Goal: Task Accomplishment & Management: Manage account settings

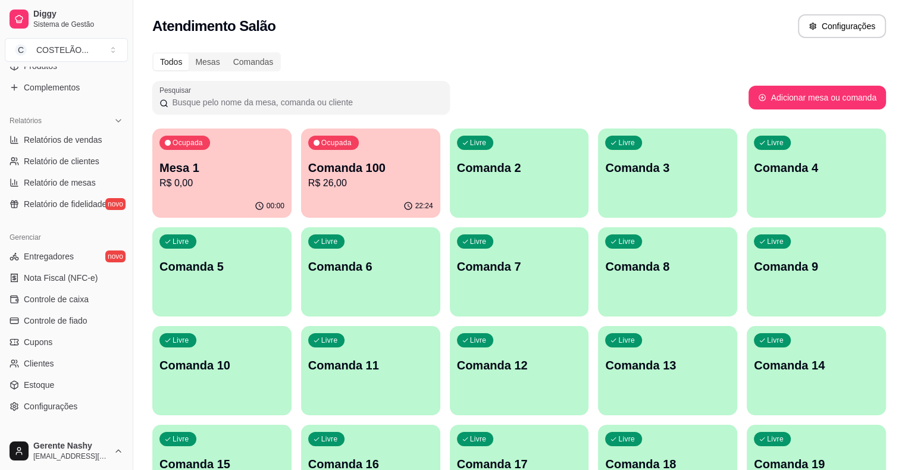
scroll to position [386, 0]
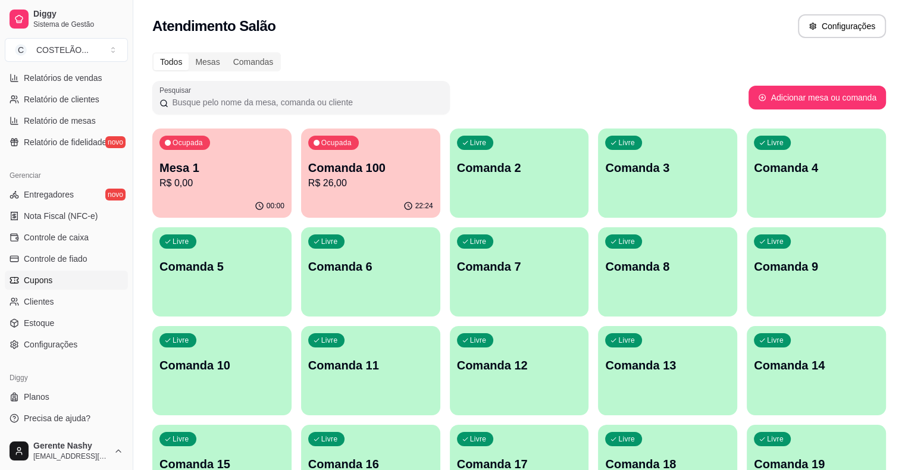
click at [80, 271] on link "Cupons" at bounding box center [66, 280] width 123 height 19
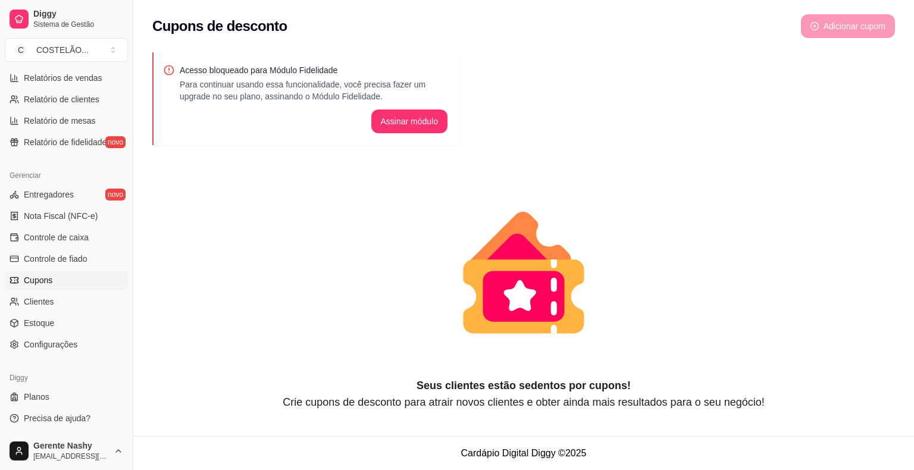
click at [54, 241] on span "Controle de caixa" at bounding box center [56, 238] width 65 height 12
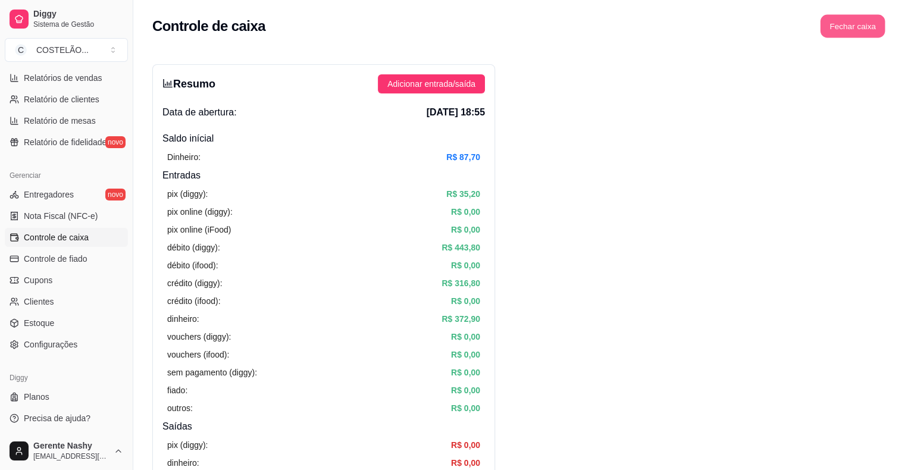
click at [847, 18] on button "Fechar caixa" at bounding box center [853, 26] width 65 height 23
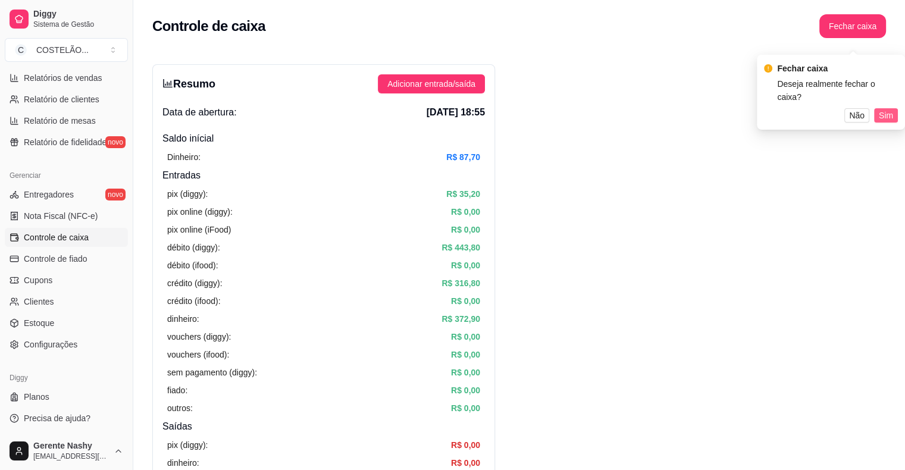
click at [888, 109] on span "Sim" at bounding box center [886, 115] width 14 height 13
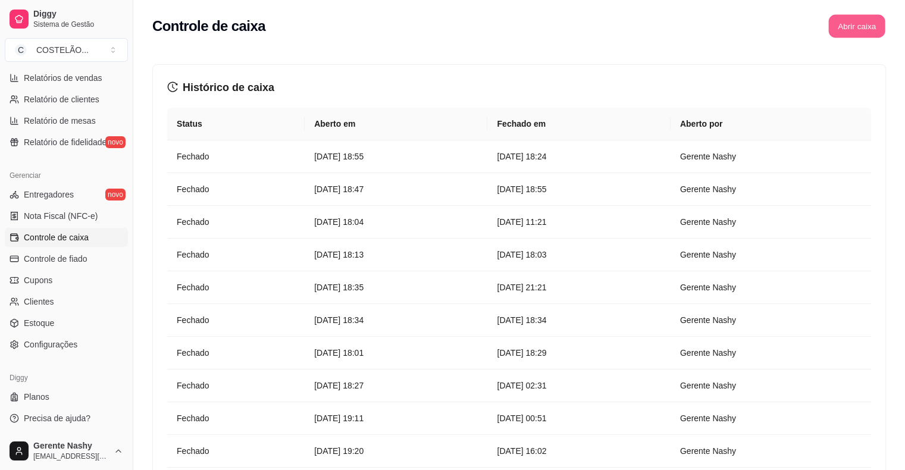
click at [868, 20] on button "Abrir caixa" at bounding box center [857, 26] width 57 height 23
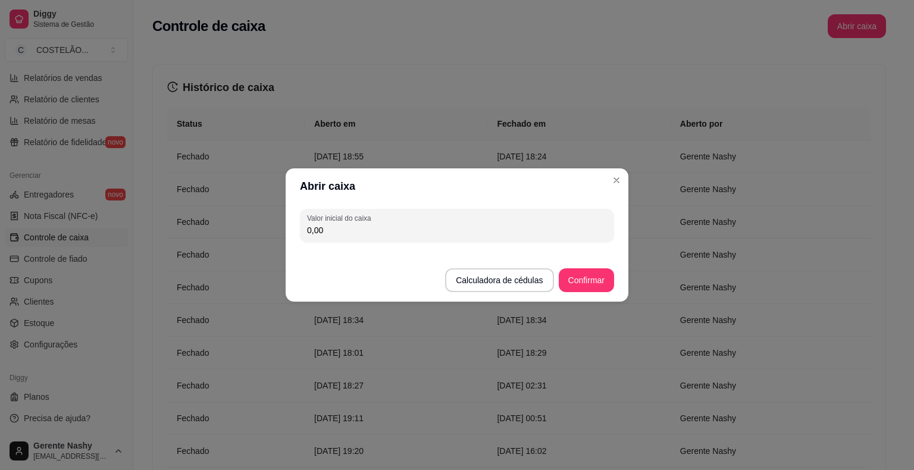
click at [386, 227] on input "0,00" at bounding box center [457, 230] width 300 height 12
type input "127,70"
click at [584, 291] on button "Confirmar" at bounding box center [586, 280] width 54 height 23
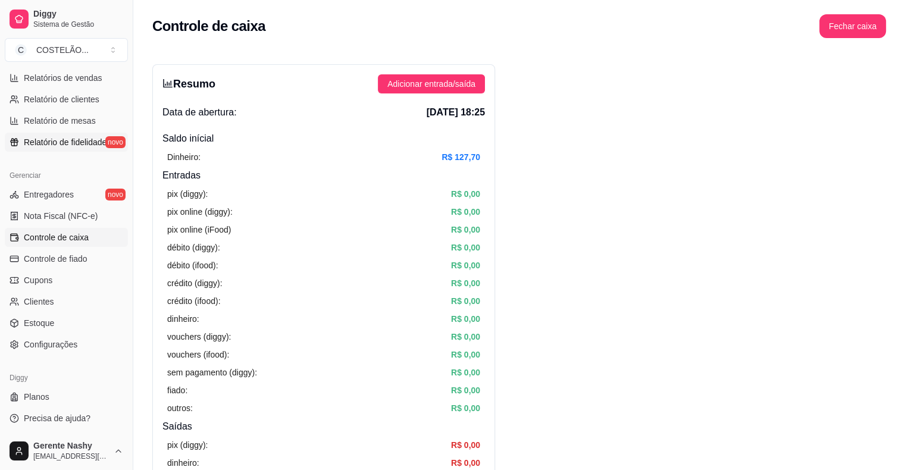
click at [77, 135] on link "Relatório de fidelidade novo" at bounding box center [66, 142] width 123 height 19
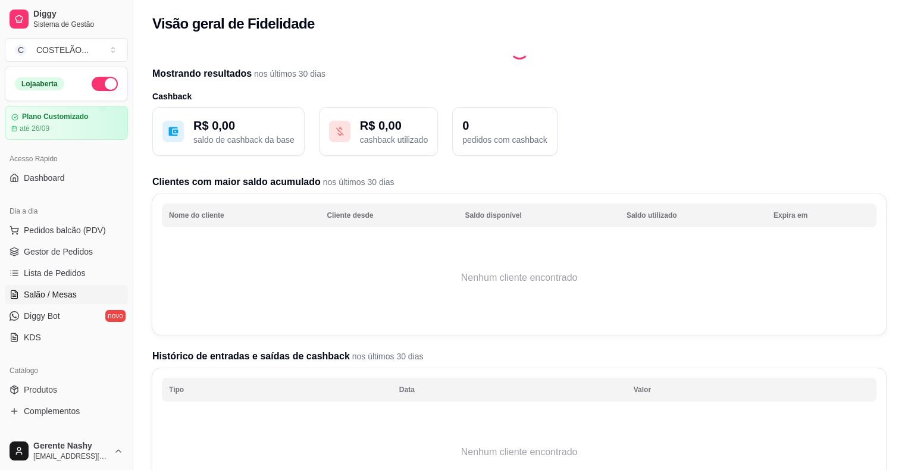
click at [64, 293] on span "Salão / Mesas" at bounding box center [50, 295] width 53 height 12
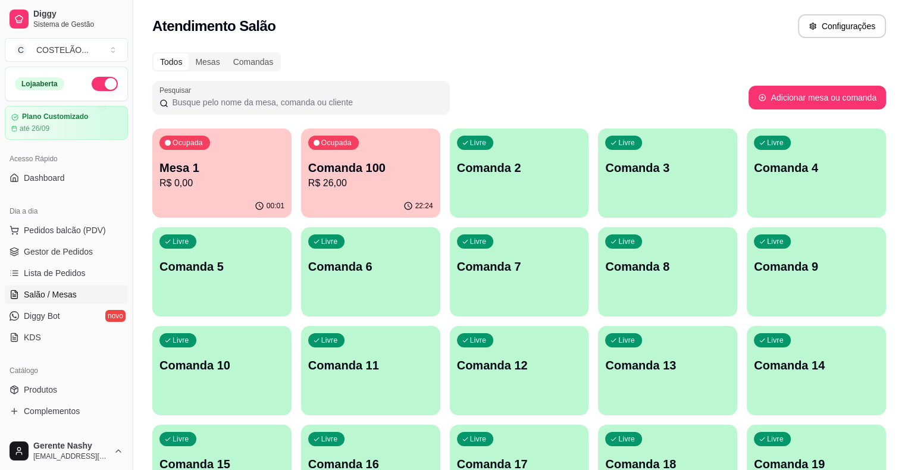
click at [326, 176] on p "R$ 26,00" at bounding box center [370, 183] width 125 height 14
click at [254, 151] on div "Ocupada Mesa 1 R$ 0,00" at bounding box center [222, 162] width 135 height 64
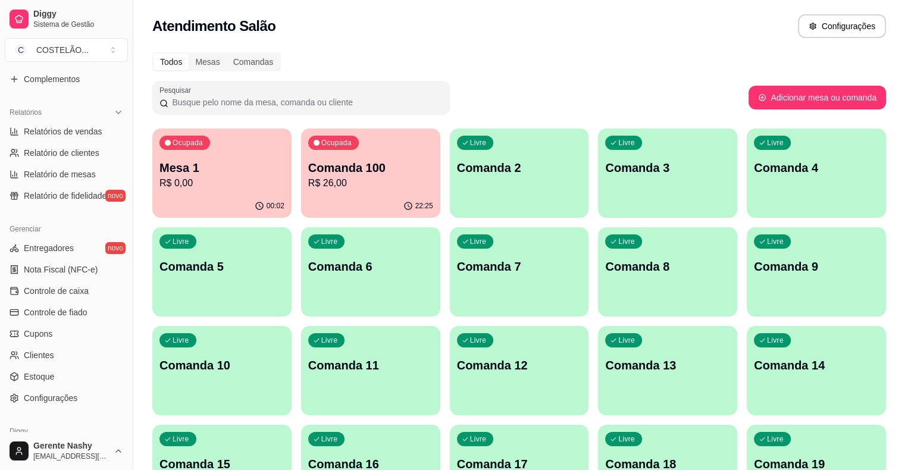
scroll to position [333, 0]
click at [55, 401] on span "Configurações" at bounding box center [51, 397] width 54 height 12
